Goal: Ask a question: Seek information or help from site administrators or community

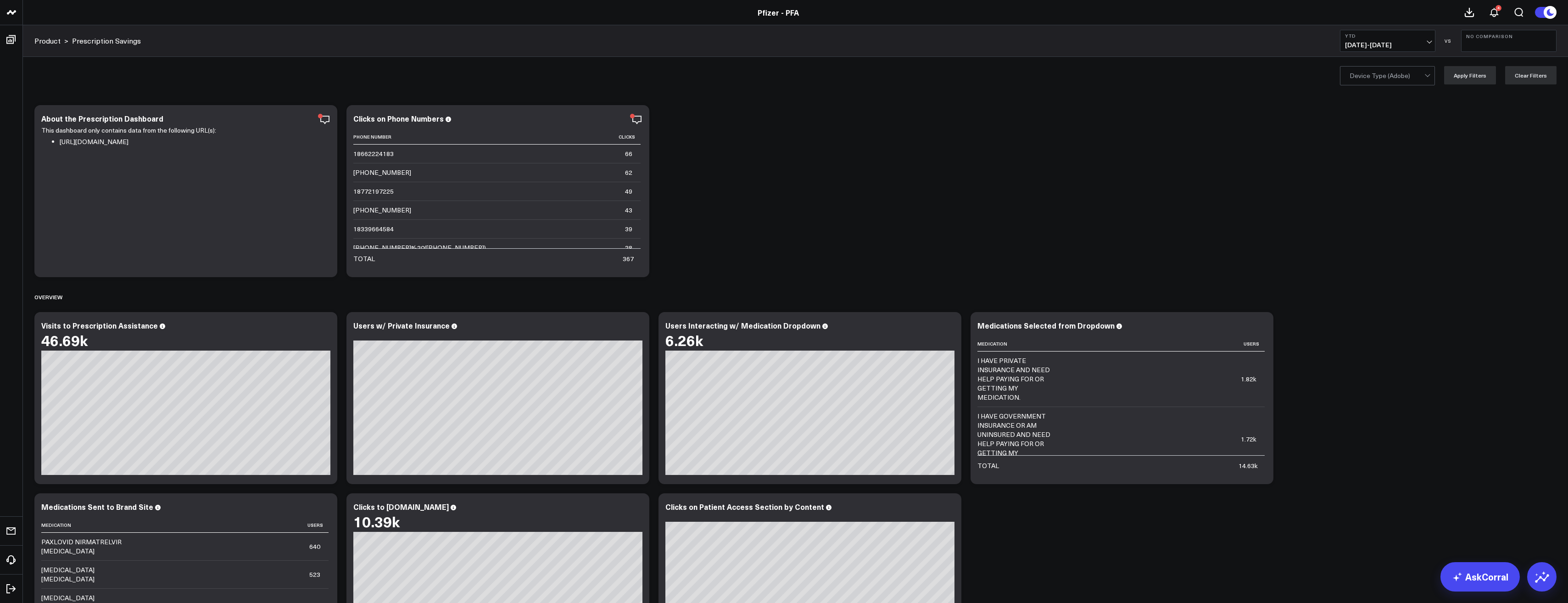
click at [1427, 38] on button "YTD [DATE] - [DATE]" at bounding box center [1387, 41] width 96 height 22
click at [1468, 573] on link "AskCorral" at bounding box center [1480, 577] width 79 height 29
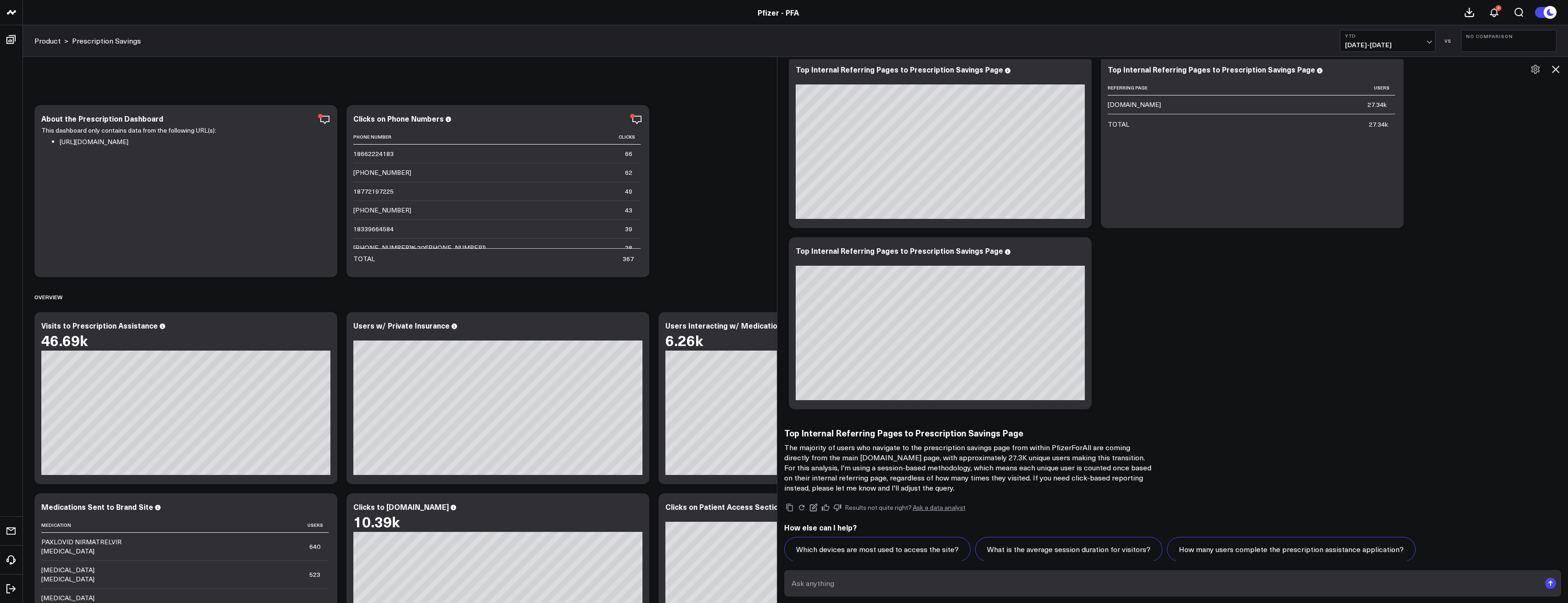
click at [1144, 577] on textarea at bounding box center [1165, 583] width 752 height 16
type textarea "How many unique visitors were there to the prescription savings page?"
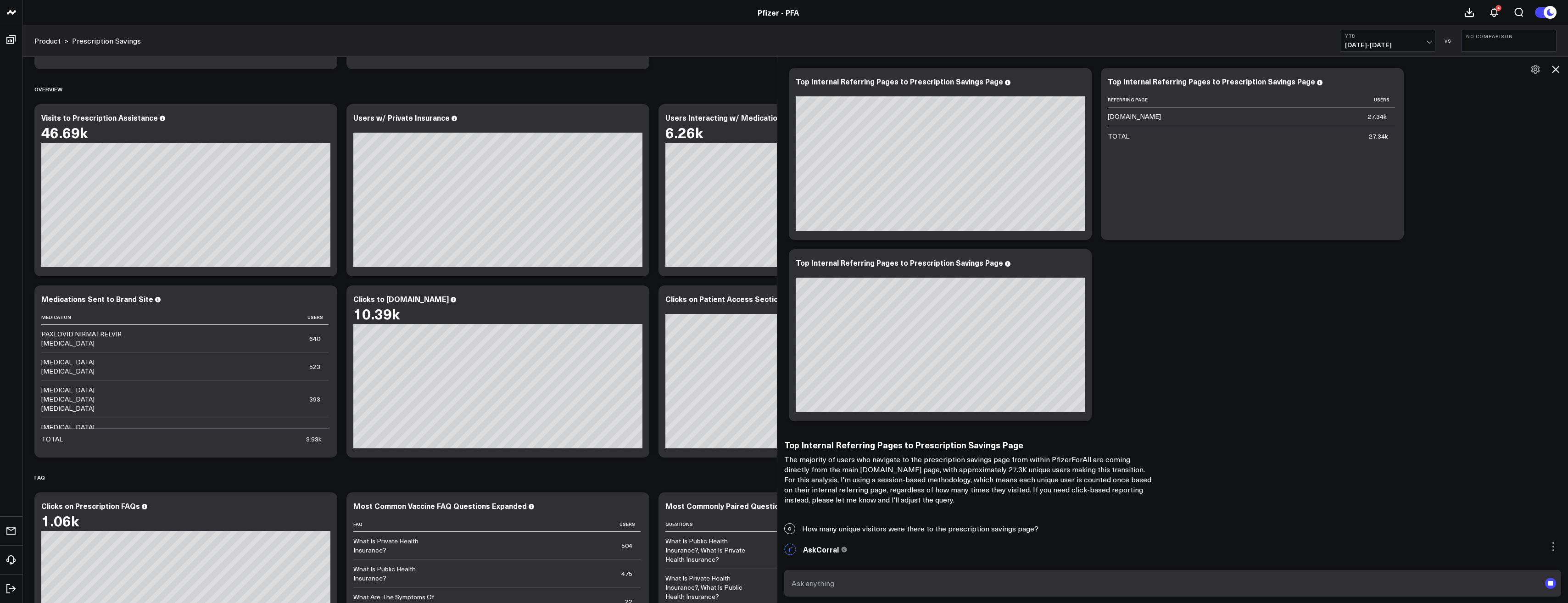
scroll to position [288, 0]
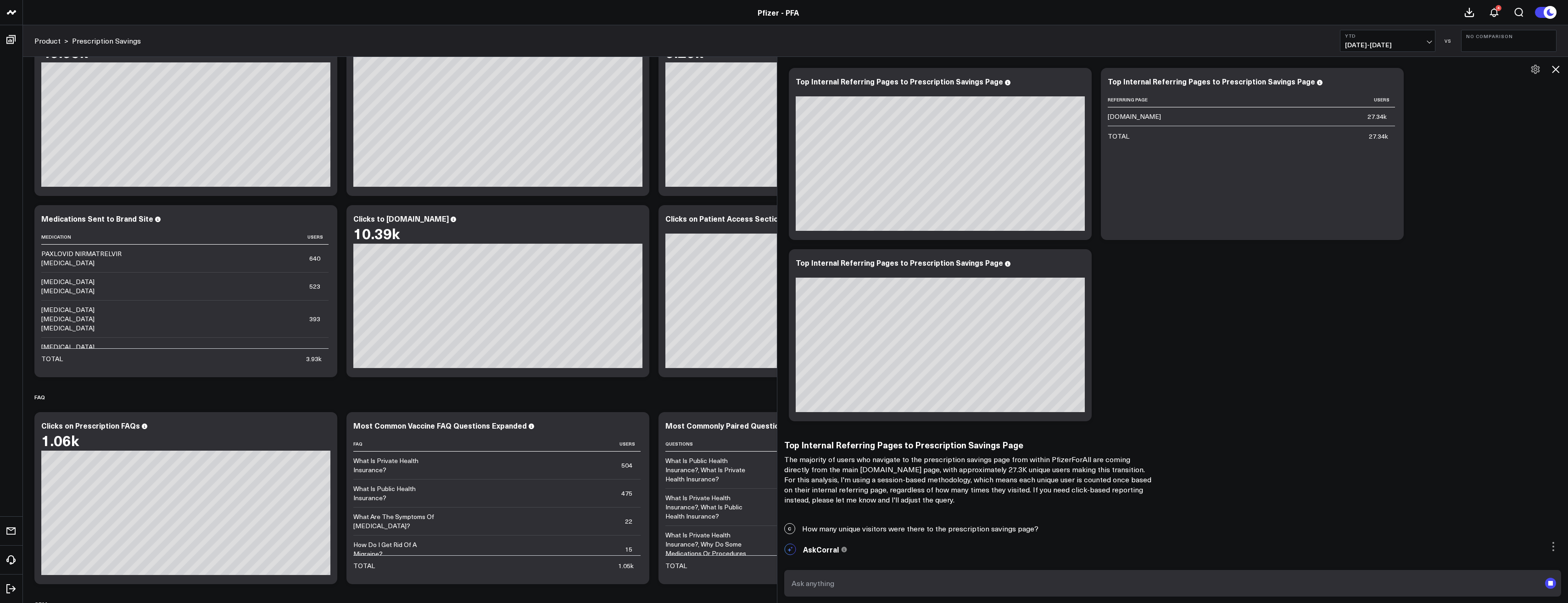
click at [1356, 356] on div "Ask support Export PNG Top Internal Referring Pages to Prescription Savings Pag…" at bounding box center [1172, 245] width 777 height 363
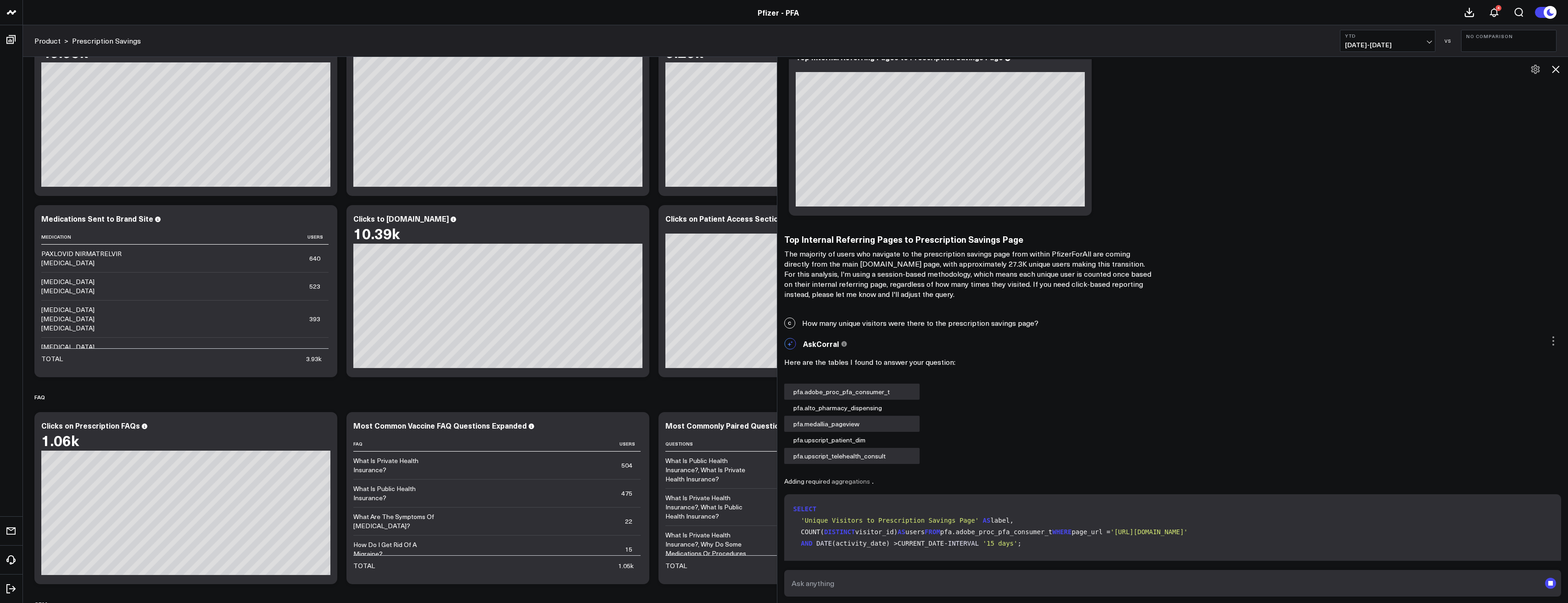
scroll to position [3493, 0]
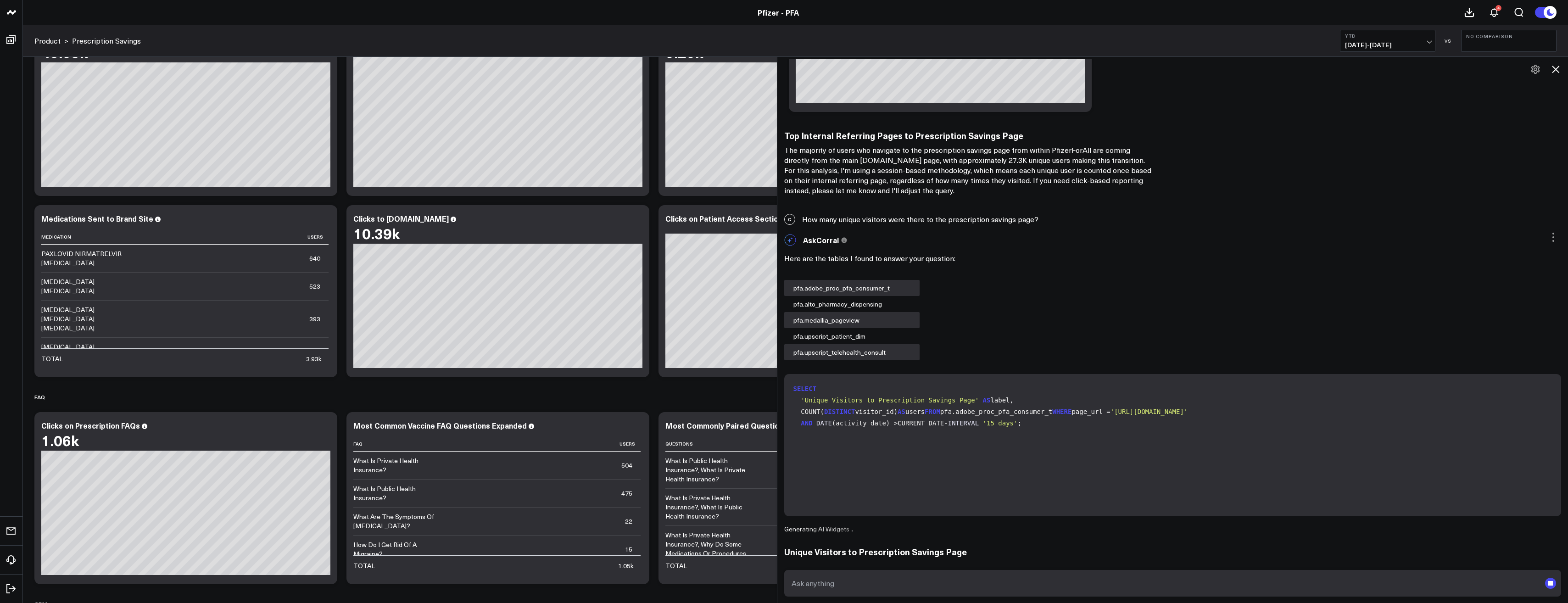
click at [881, 374] on div "SELECT 'Unique Visitors to Prescription Savings Page' AS label, COUNT( DISTINCT…" at bounding box center [1172, 445] width 777 height 142
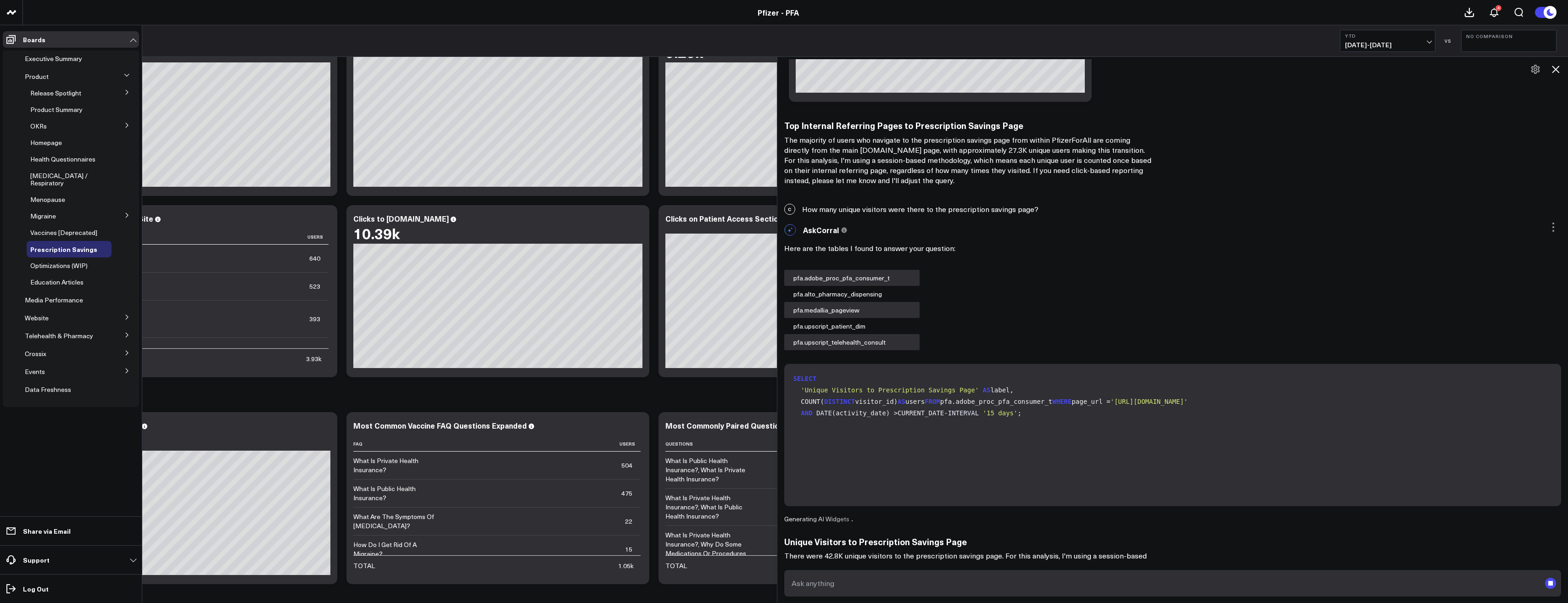
scroll to position [3442, 0]
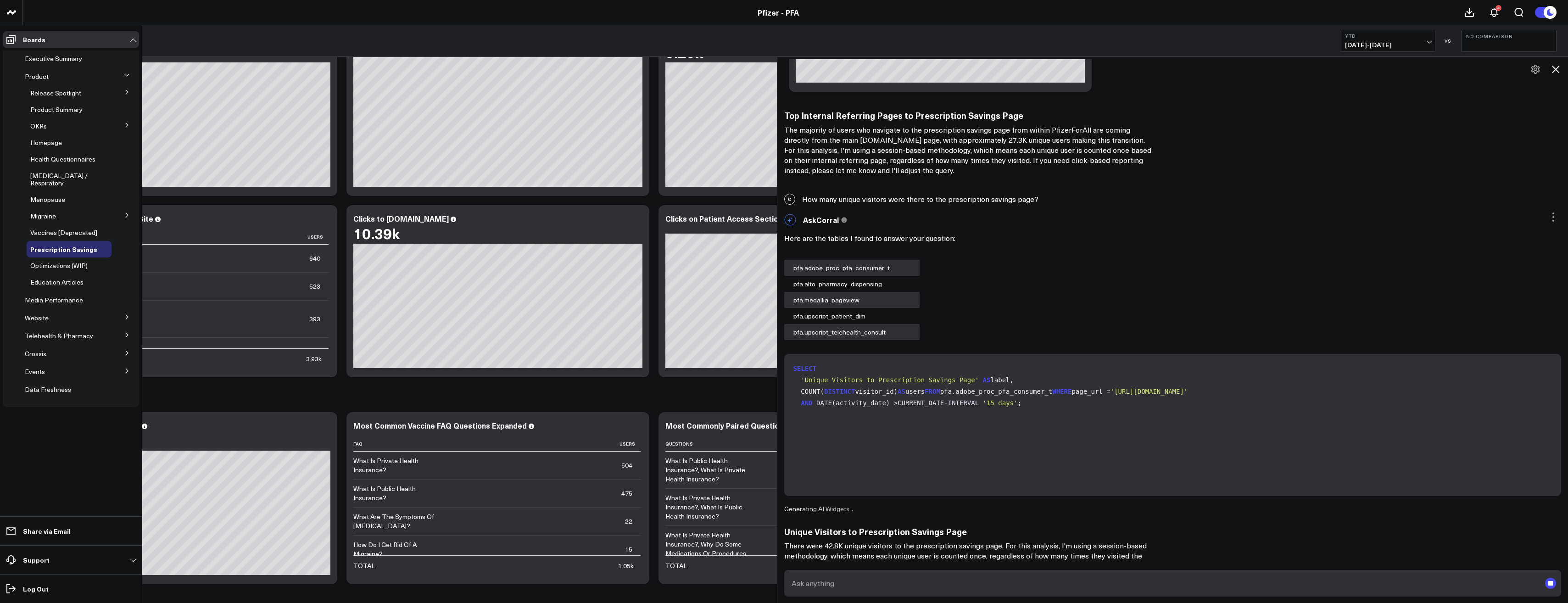
click at [19, 258] on ul "Release Spotlight 4.3 [MEDICAL_DATA] 5.0 ATTR-CM 5.1 Vaccines Product Summary O…" at bounding box center [71, 187] width 136 height 206
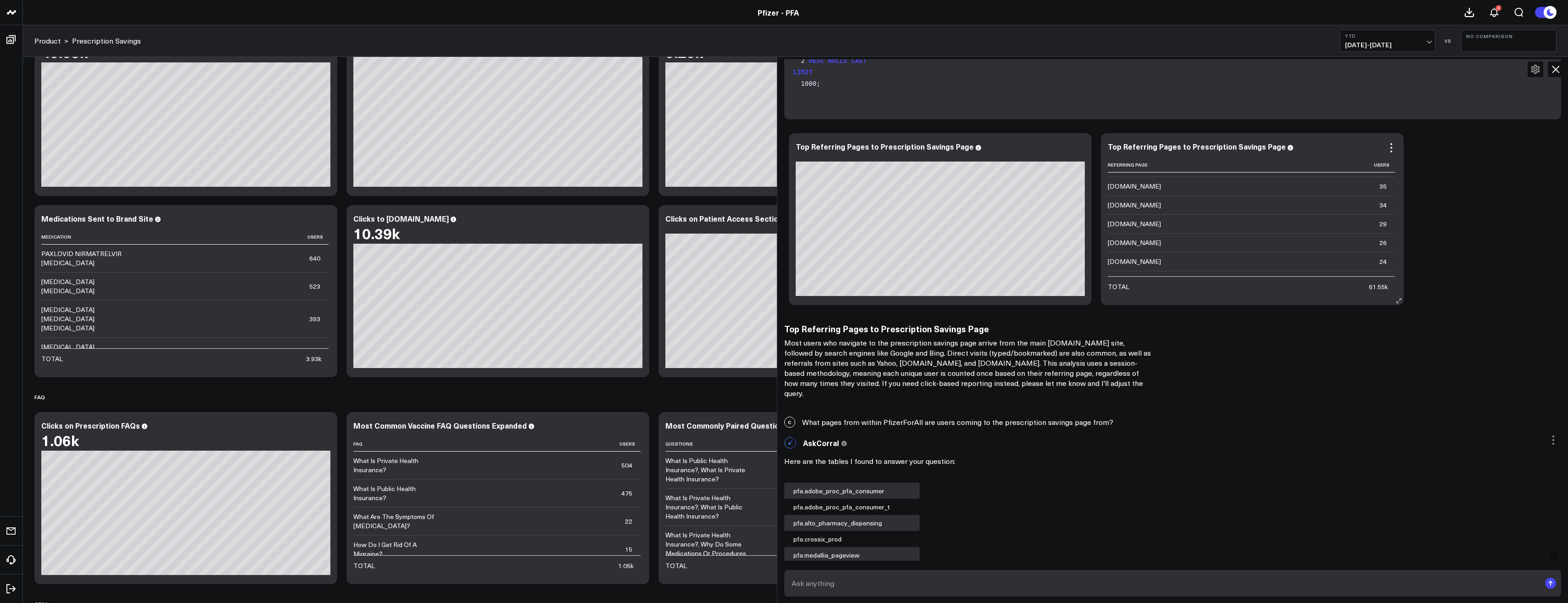
scroll to position [2454, 0]
